Goal: Task Accomplishment & Management: Complete application form

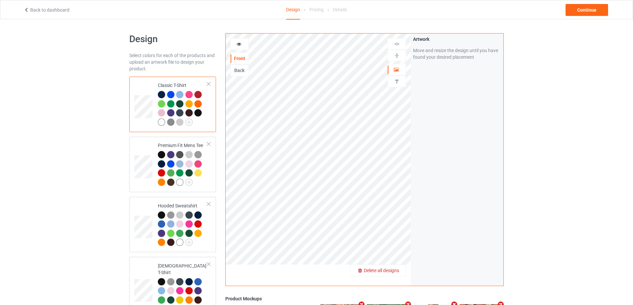
click at [399, 272] on span "Delete all designs" at bounding box center [381, 270] width 35 height 5
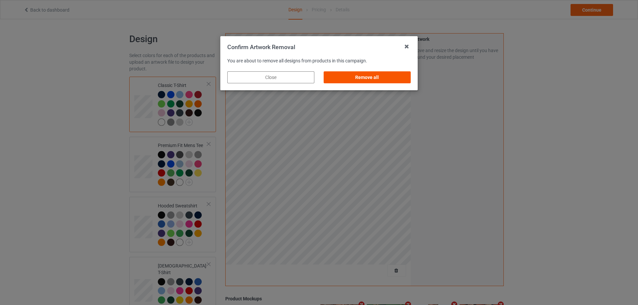
click at [401, 81] on div "Remove all" at bounding box center [367, 77] width 87 height 12
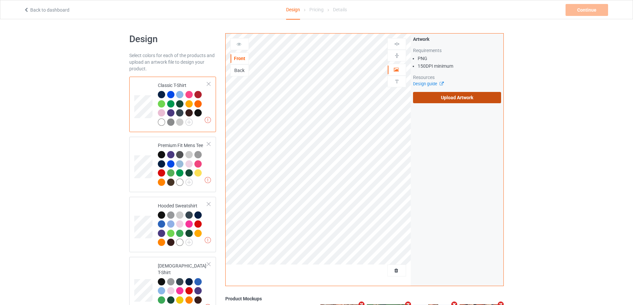
click at [431, 91] on div "Artwork Requirements PNG 150 DPI minimum Resources Design guide Upload Artwork" at bounding box center [457, 69] width 88 height 67
click at [433, 94] on label "Upload Artwork" at bounding box center [457, 97] width 88 height 11
click at [0, 0] on input "Upload Artwork" at bounding box center [0, 0] width 0 height 0
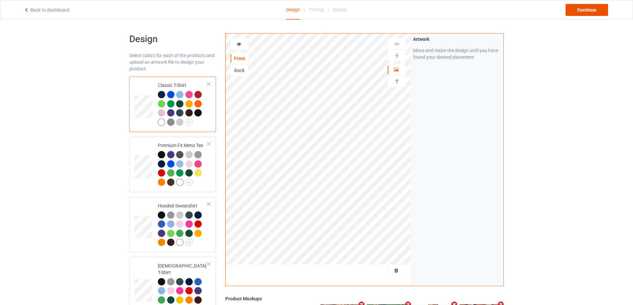
click at [590, 8] on div "Continue" at bounding box center [586, 10] width 43 height 12
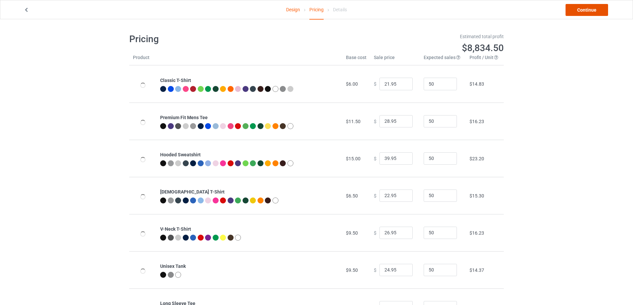
click at [590, 8] on link "Continue" at bounding box center [586, 10] width 43 height 12
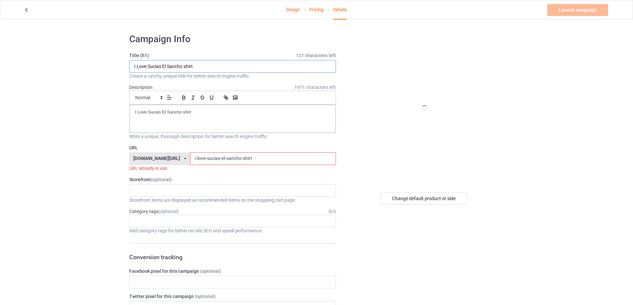
paste input "Shoot Your Local Pedos S"
drag, startPoint x: 162, startPoint y: 66, endPoint x: 106, endPoint y: 76, distance: 57.0
type input "Shoot Your Local Pedos Shirt"
drag, startPoint x: 221, startPoint y: 112, endPoint x: 108, endPoint y: 114, distance: 112.6
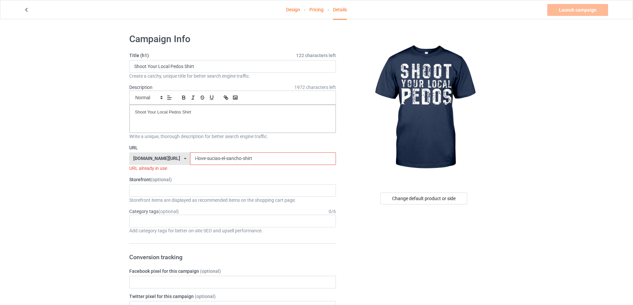
drag, startPoint x: 165, startPoint y: 162, endPoint x: 159, endPoint y: 162, distance: 5.6
click at [160, 162] on div "[DOMAIN_NAME][URL] [DOMAIN_NAME][URL] [DOMAIN_NAME][URL] 5cd2f964b197f721e1cad2…" at bounding box center [232, 158] width 207 height 13
paste input "shoot-your-local-pedos"
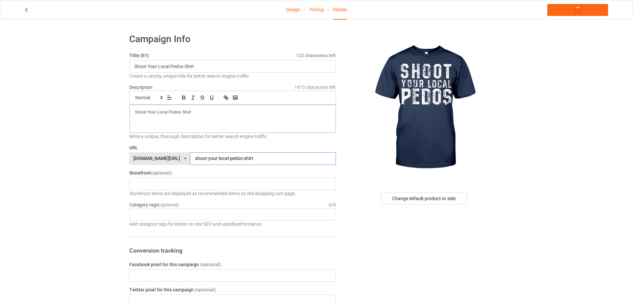
type input "shoot-your-local-pedos-shirt"
drag, startPoint x: 203, startPoint y: 112, endPoint x: 84, endPoint y: 112, distance: 119.6
copy p "Shoot Your Local Pedos Shirt"
click at [576, 10] on link "Launch campaign" at bounding box center [577, 10] width 61 height 12
